Goal: Check status: Check status

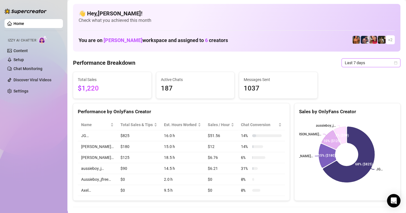
click at [394, 61] on icon "calendar" at bounding box center [395, 62] width 3 height 3
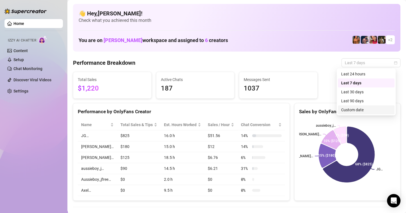
click at [365, 111] on div "Custom date" at bounding box center [366, 110] width 50 height 6
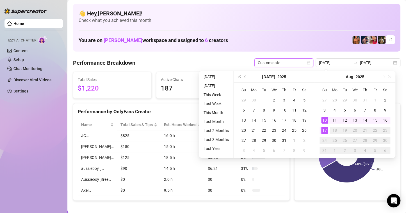
type input "[DATE]"
click at [326, 131] on div "17" at bounding box center [324, 130] width 7 height 7
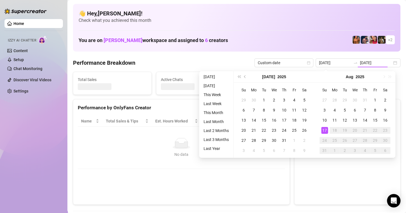
type input "[DATE]"
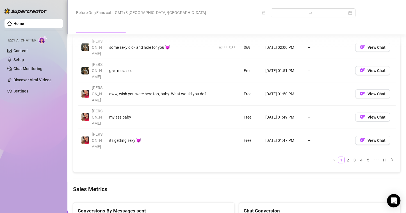
scroll to position [730, 0]
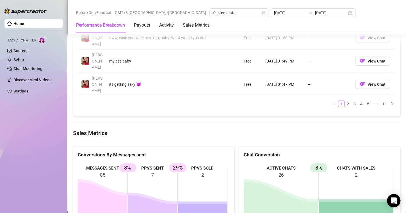
drag, startPoint x: 150, startPoint y: 109, endPoint x: 155, endPoint y: 111, distance: 4.7
click at [155, 163] on rect at bounding box center [153, 205] width 150 height 84
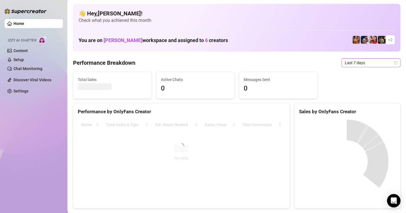
click at [390, 59] on span "Last 7 days" at bounding box center [371, 63] width 52 height 8
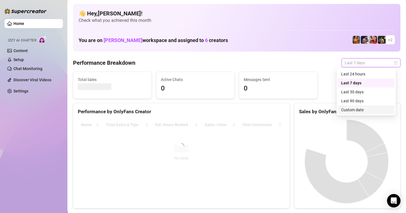
click at [348, 109] on div "Custom date" at bounding box center [366, 110] width 50 height 6
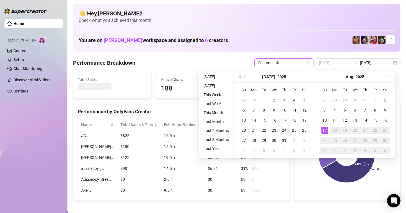
type input "[DATE]"
click at [320, 133] on td "17" at bounding box center [324, 130] width 10 height 10
type input "[DATE]"
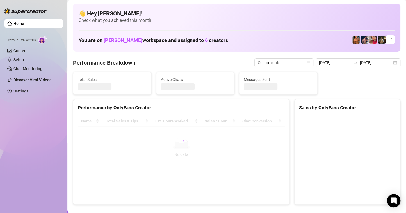
click at [322, 131] on canvas at bounding box center [346, 158] width 95 height 84
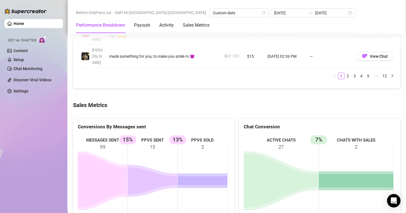
scroll to position [730, 0]
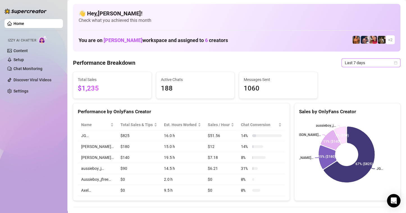
click at [394, 63] on icon "calendar" at bounding box center [395, 62] width 3 height 3
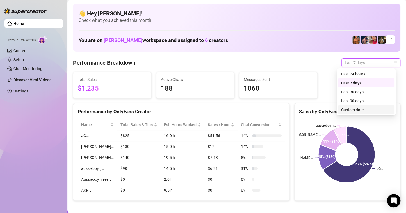
click at [357, 108] on div "Custom date" at bounding box center [366, 110] width 50 height 6
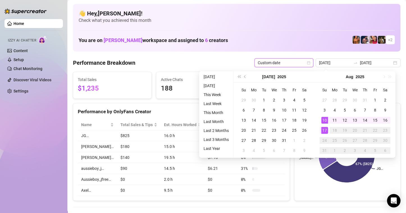
type input "[DATE]"
click at [324, 130] on div "17" at bounding box center [324, 130] width 7 height 7
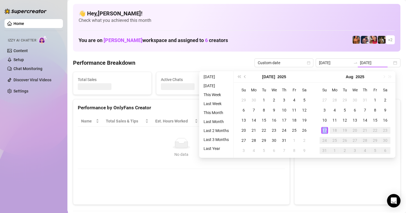
type input "[DATE]"
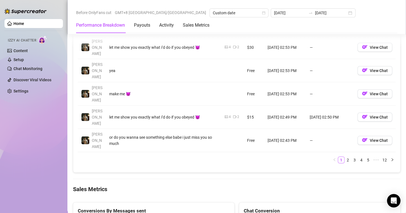
scroll to position [701, 0]
